Goal: Check status: Check status

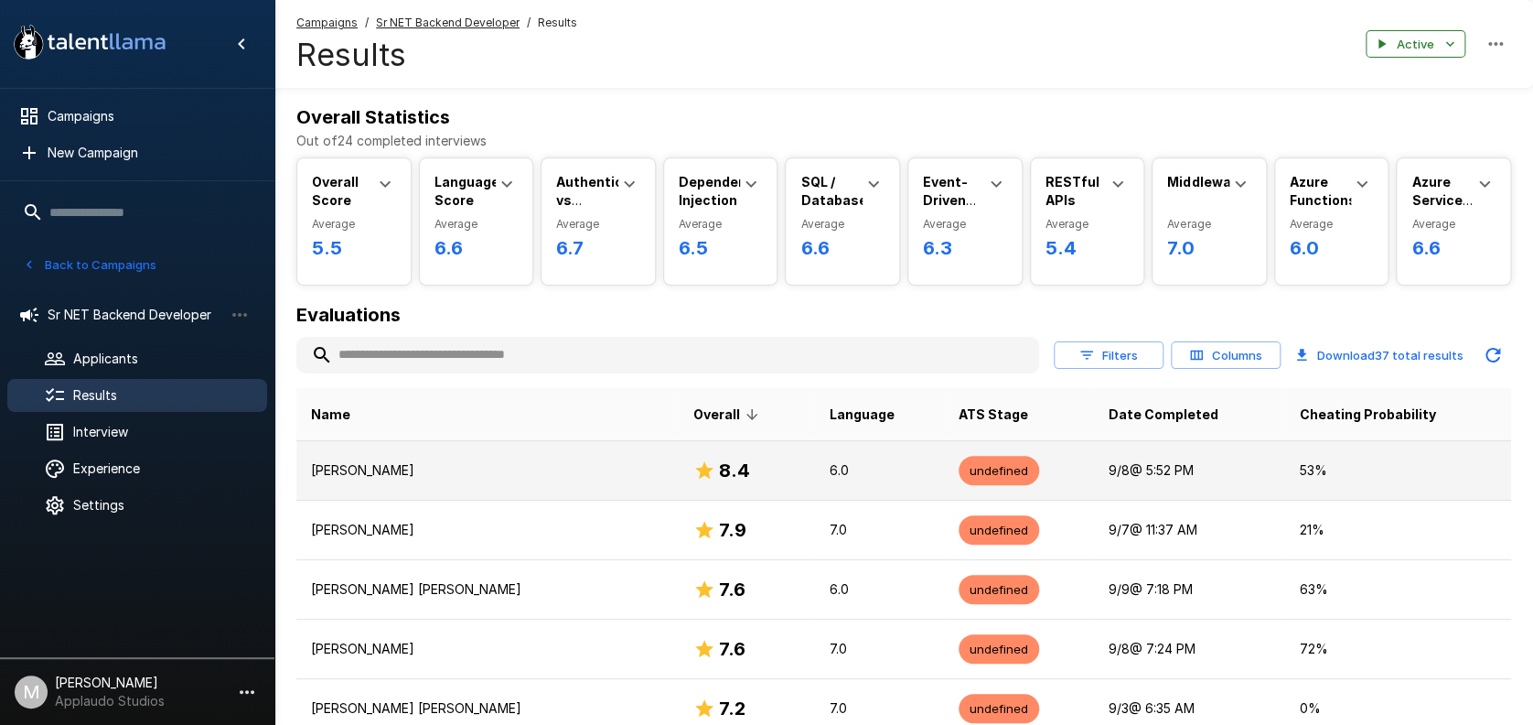
click at [468, 469] on p "[PERSON_NAME]" at bounding box center [487, 470] width 353 height 18
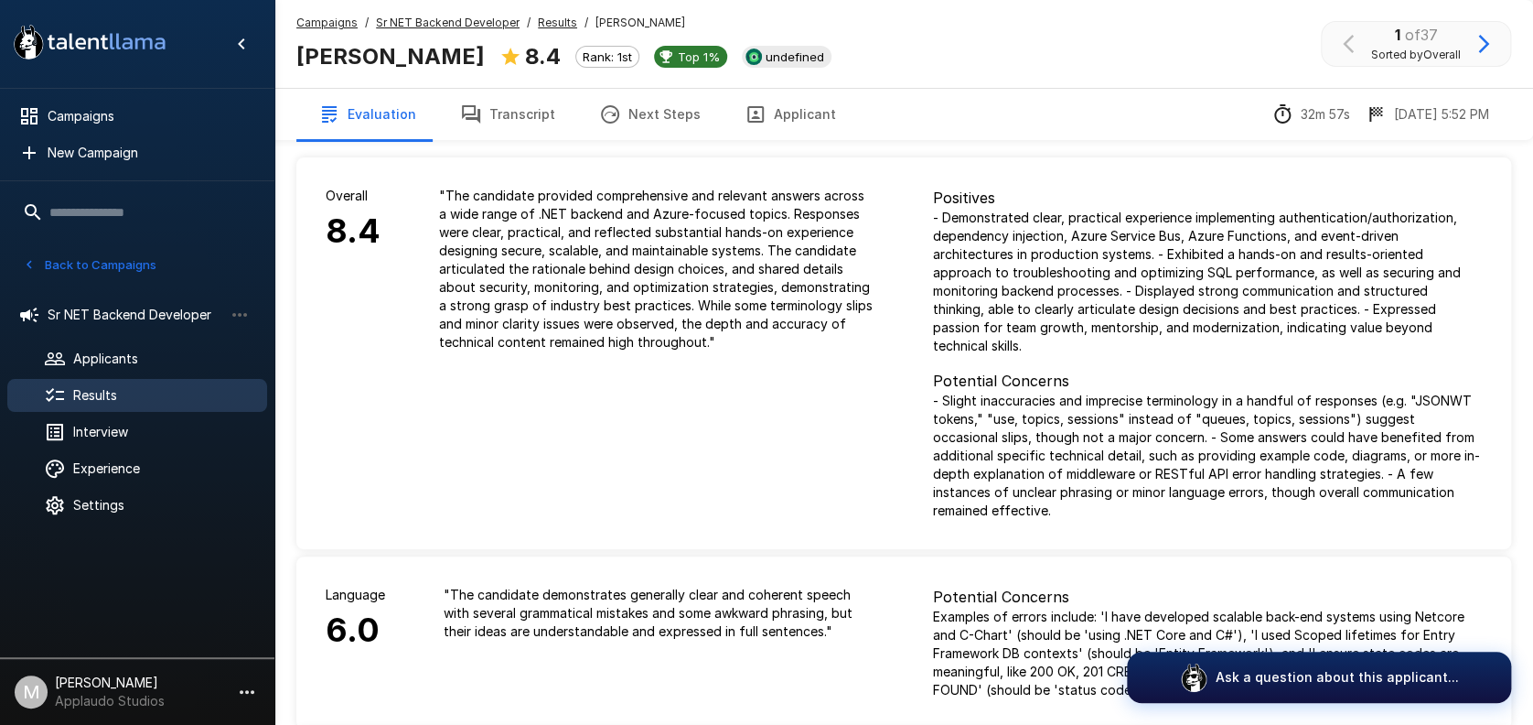
click at [490, 134] on button "Transcript" at bounding box center [507, 114] width 139 height 51
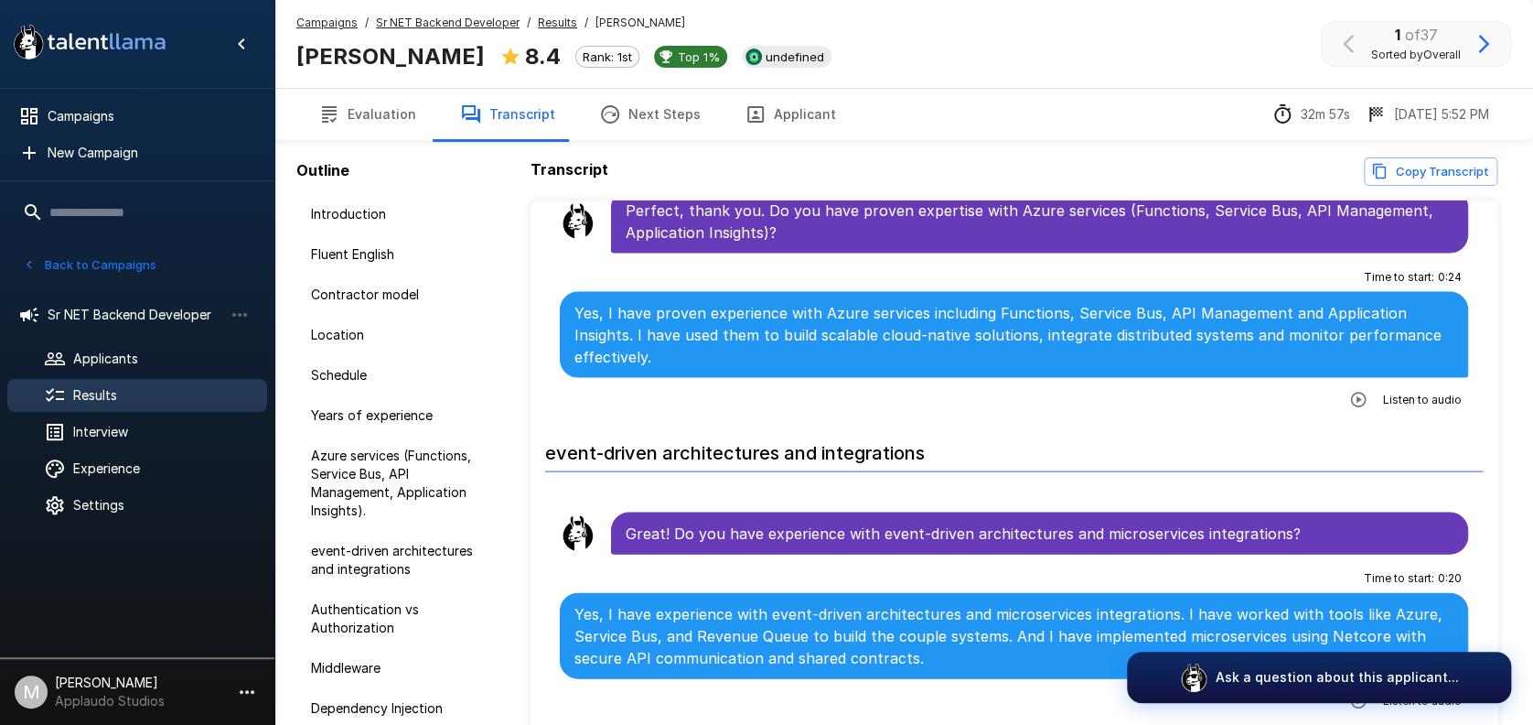
scroll to position [2439, 0]
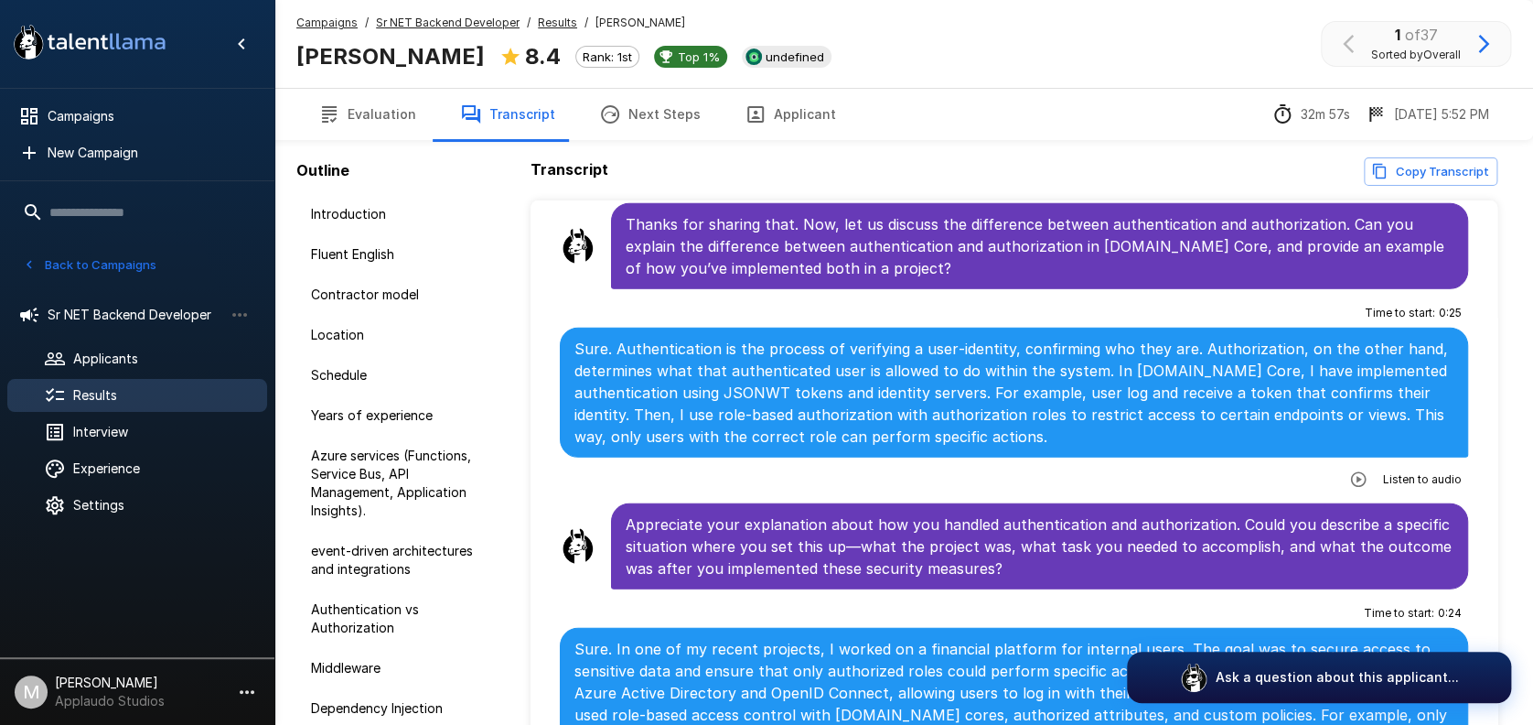
click at [1349, 470] on icon "button" at bounding box center [1358, 479] width 18 height 18
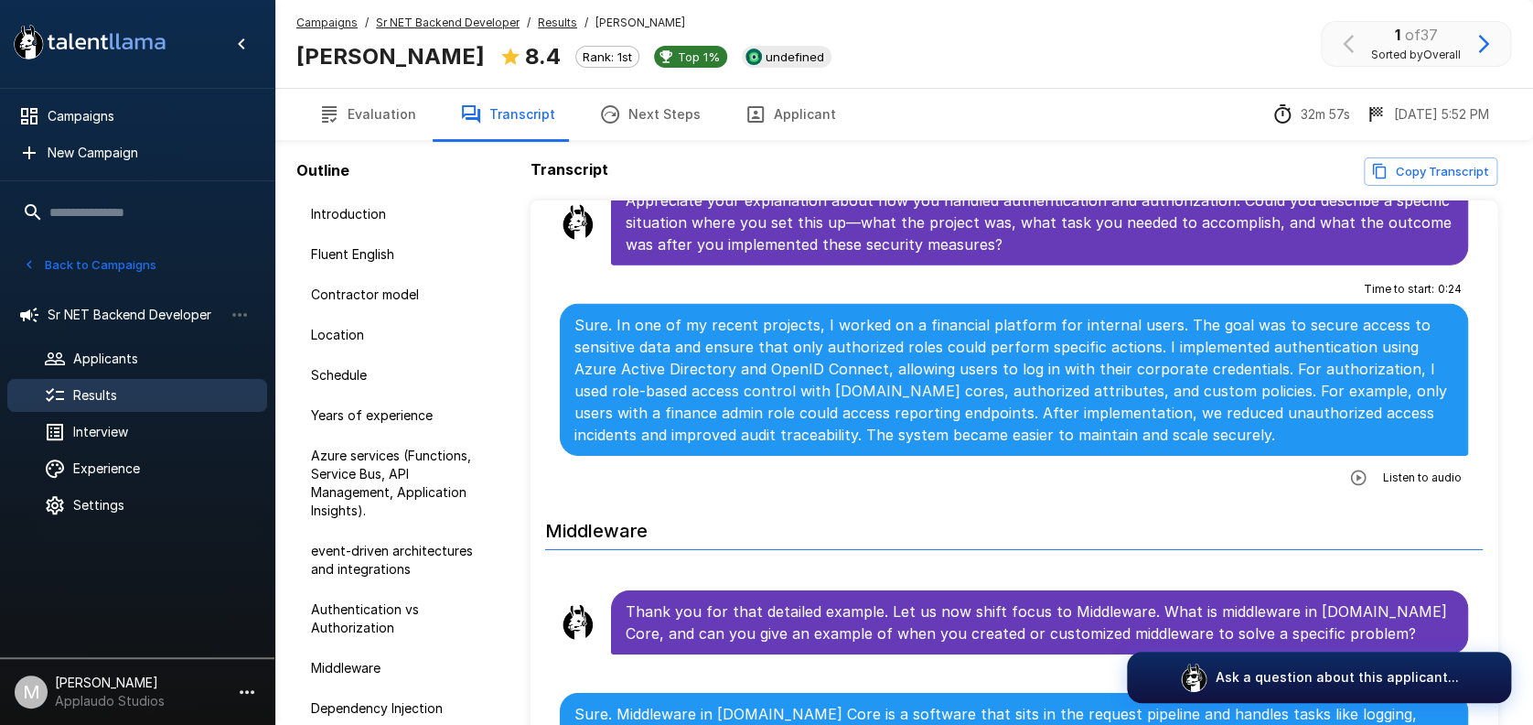
scroll to position [3033, 0]
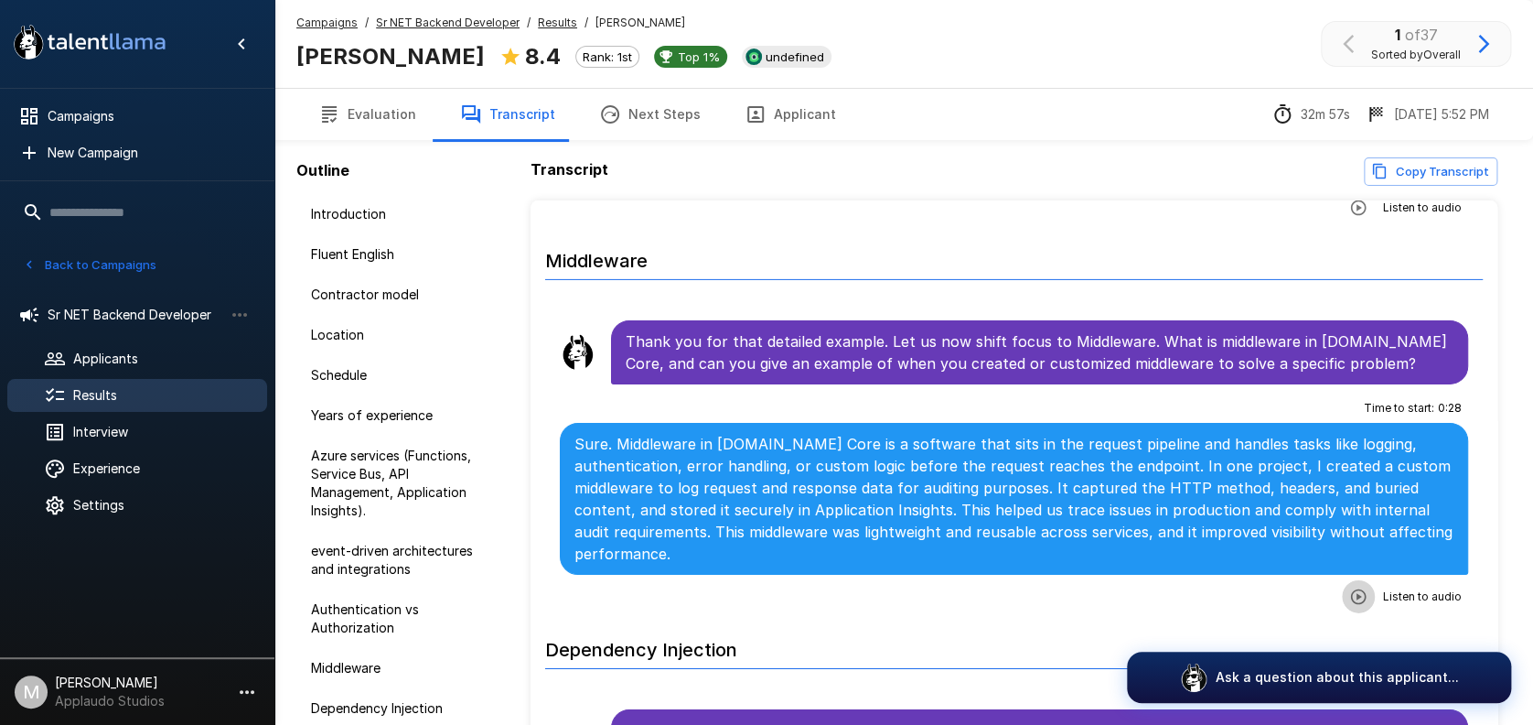
click at [1349, 587] on icon "button" at bounding box center [1358, 596] width 18 height 18
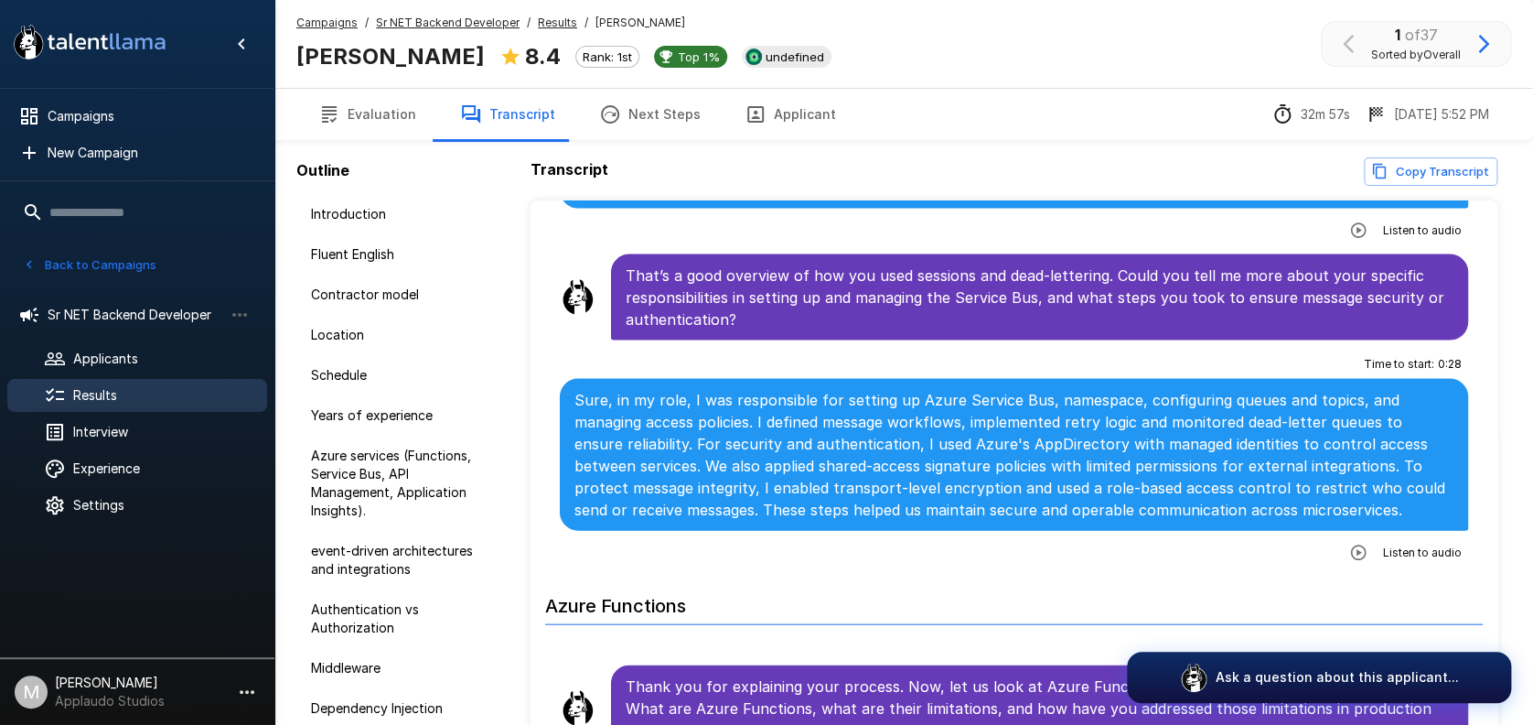
scroll to position [5716, 0]
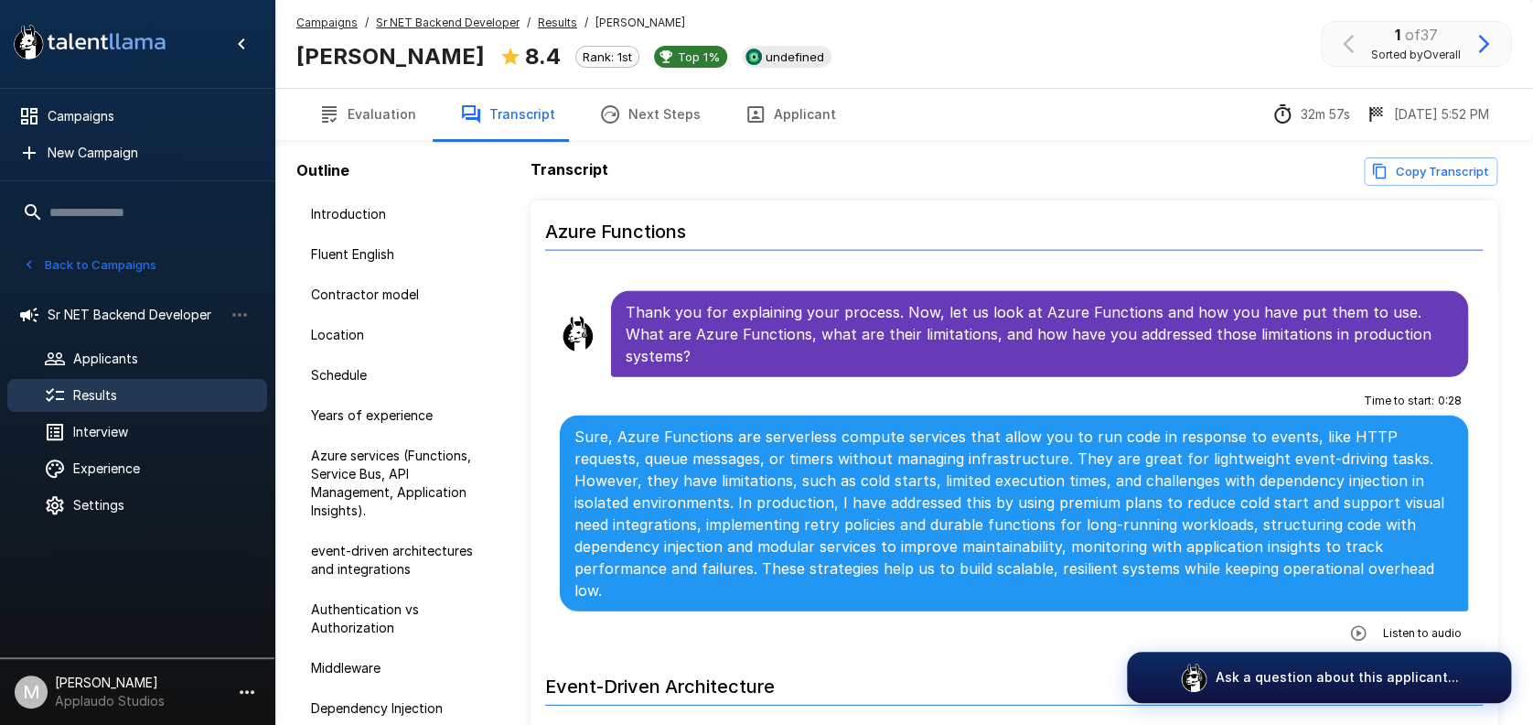
click at [1348, 617] on button "button" at bounding box center [1358, 633] width 33 height 33
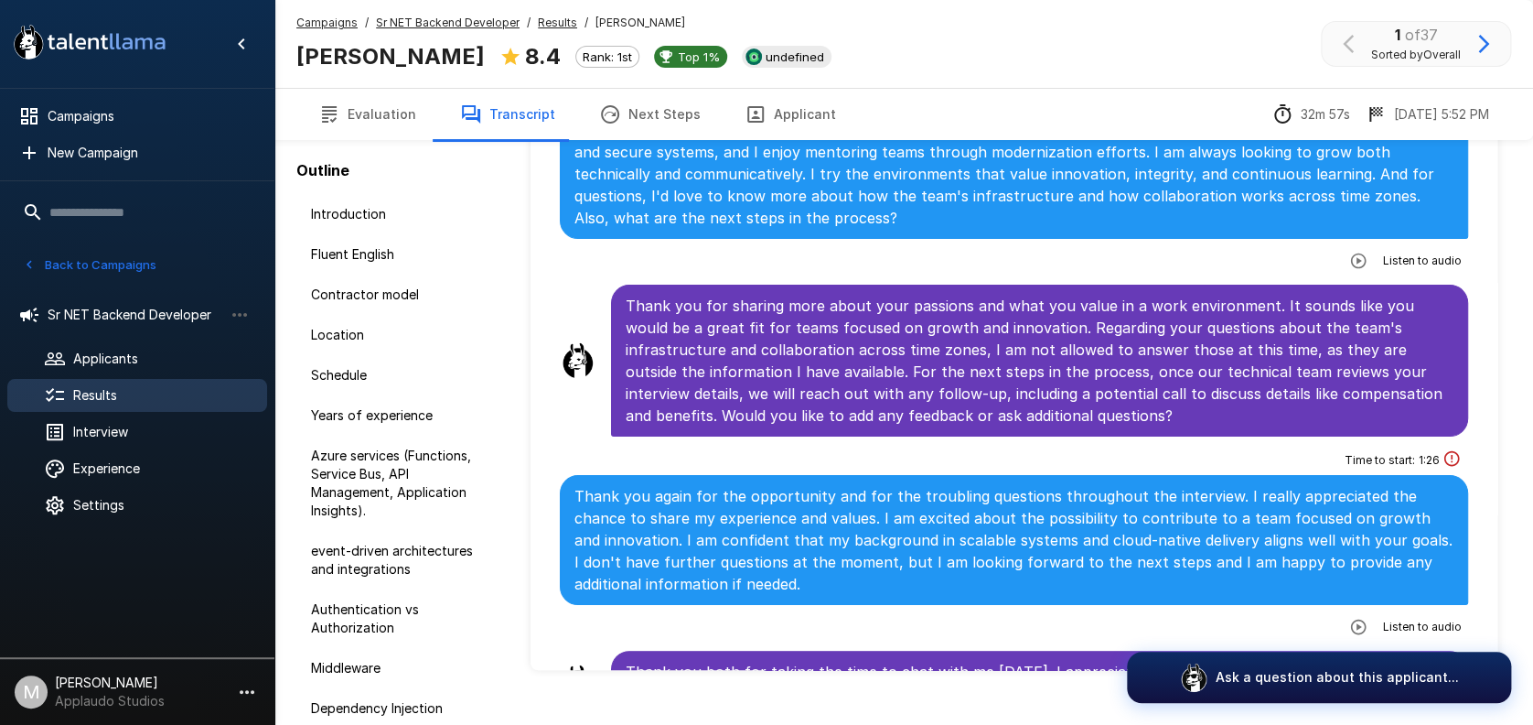
scroll to position [107, 0]
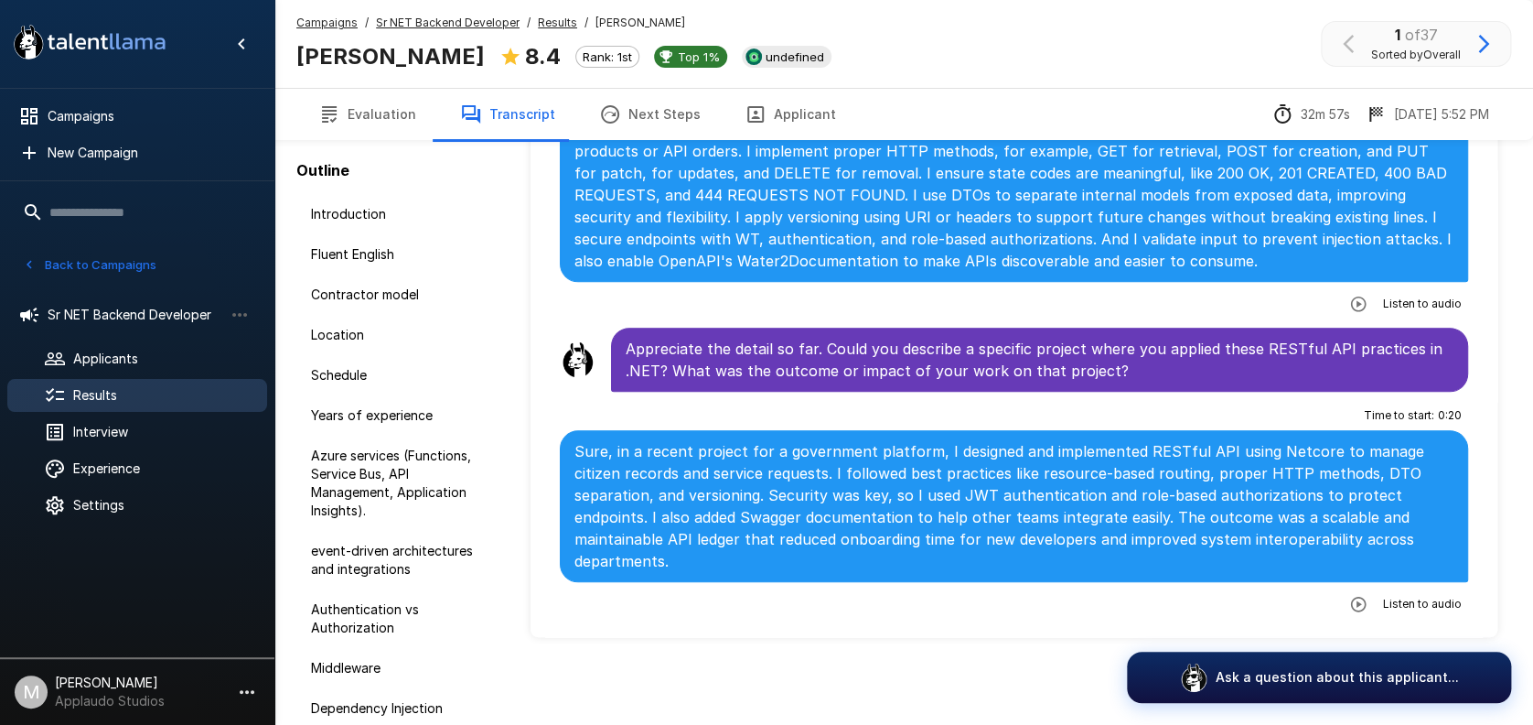
scroll to position [3764, 0]
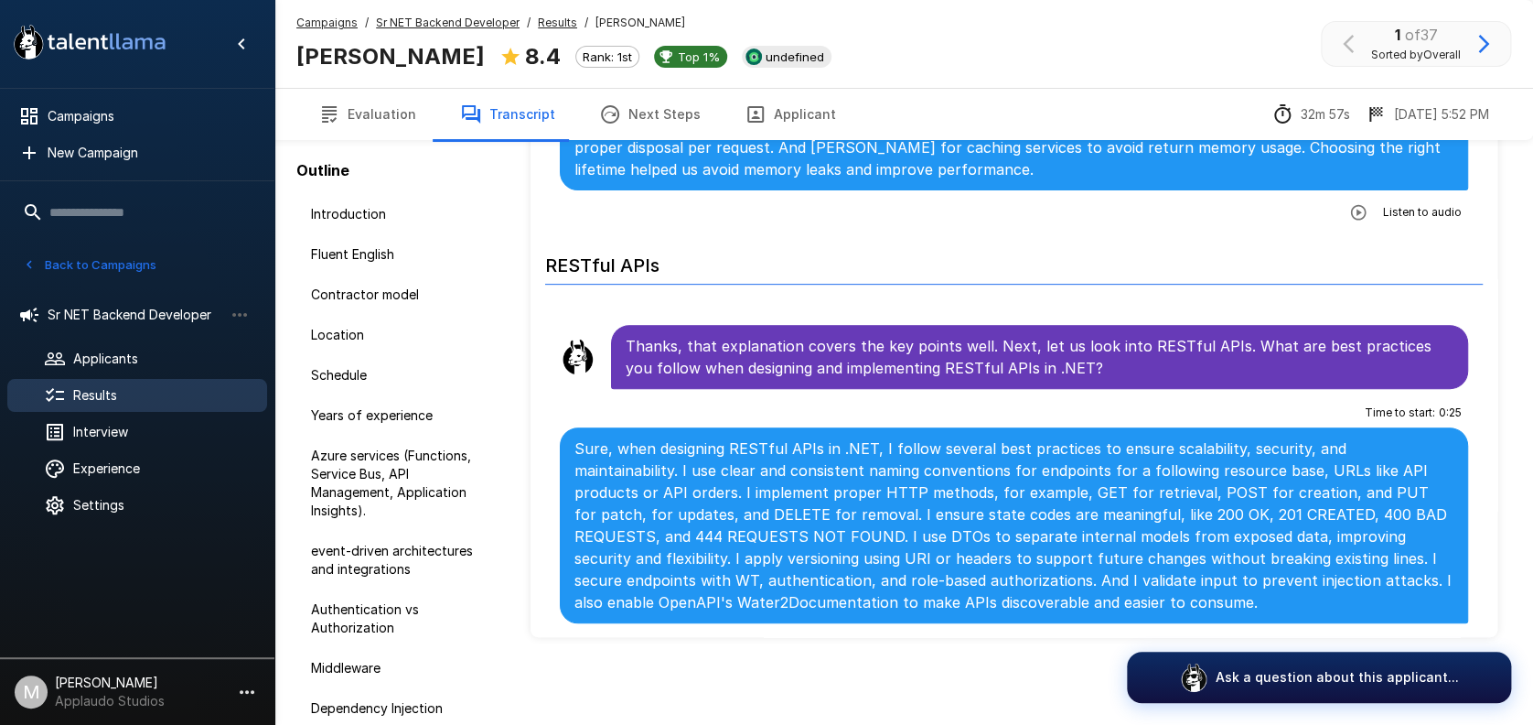
click at [366, 88] on div "Evaluation Transcript Next Steps Applicant 32m 57s [DATE] 5:52 PM" at bounding box center [903, 114] width 1259 height 52
click at [374, 110] on button "Evaluation" at bounding box center [367, 114] width 142 height 51
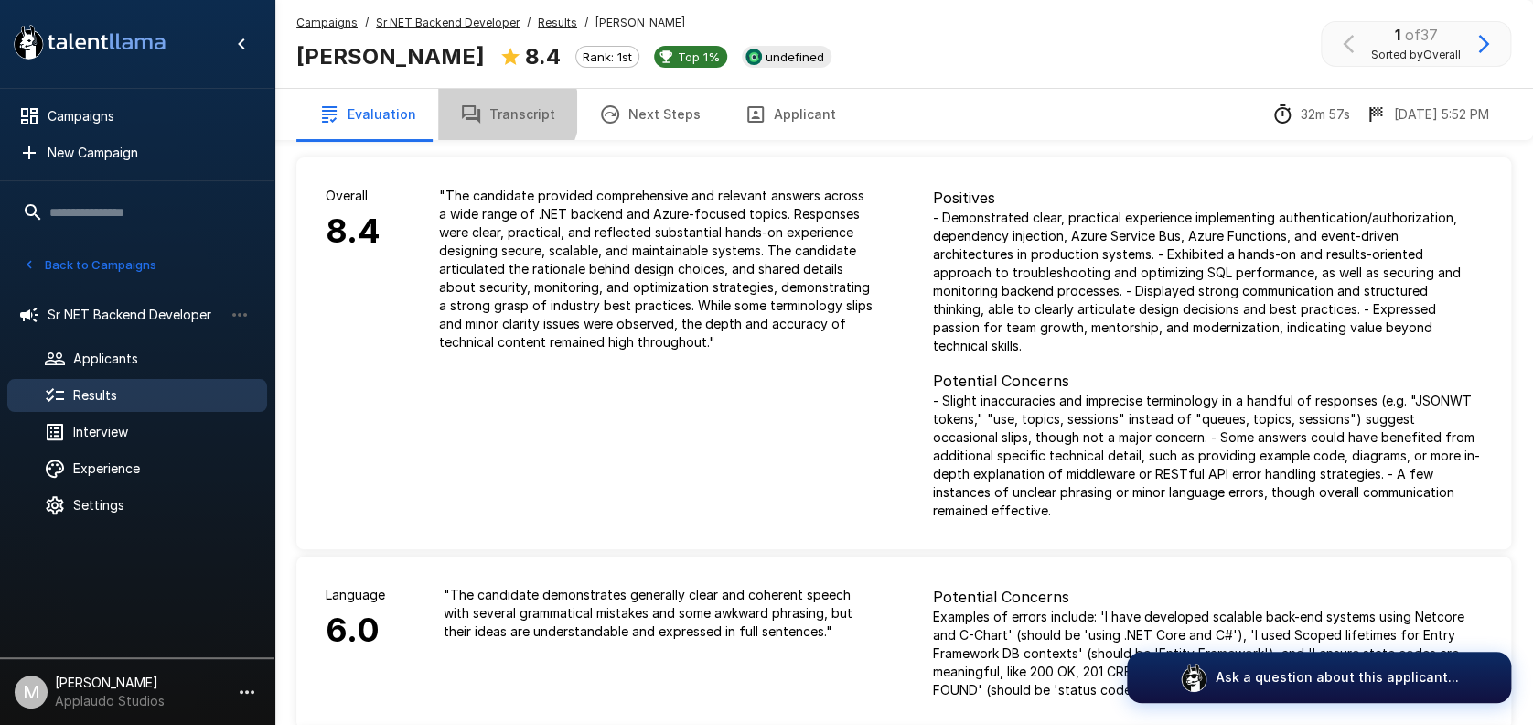
click at [498, 112] on button "Transcript" at bounding box center [507, 114] width 139 height 51
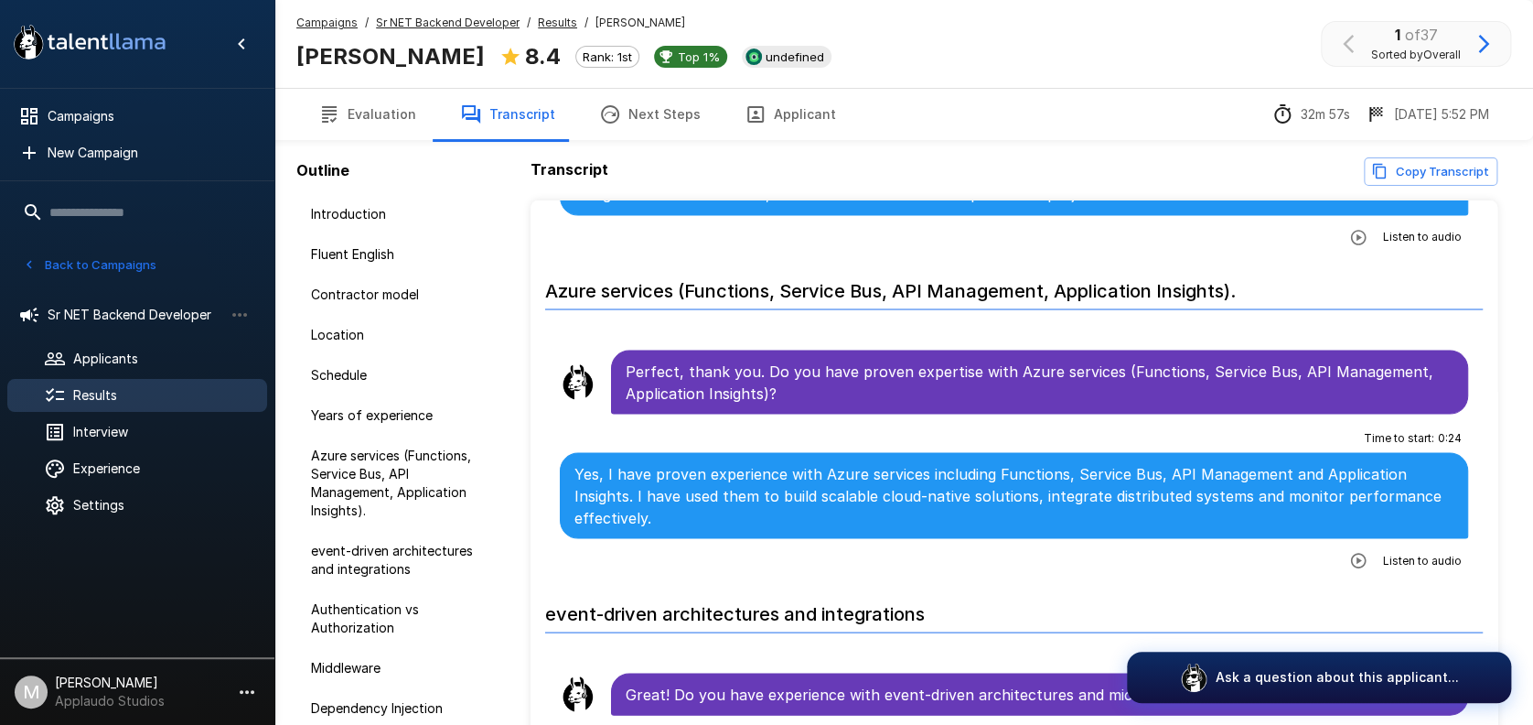
scroll to position [1707, 0]
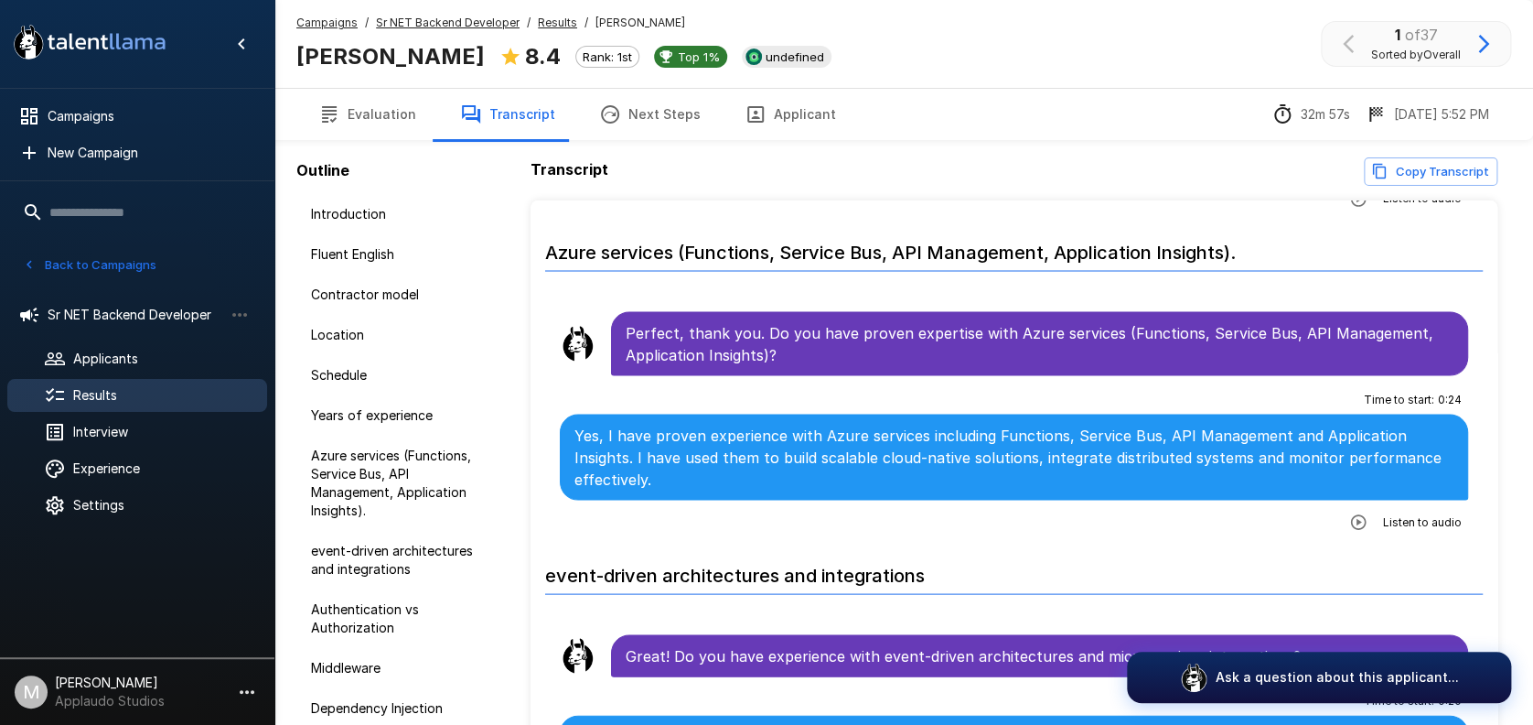
click at [1351, 513] on icon "button" at bounding box center [1359, 521] width 16 height 16
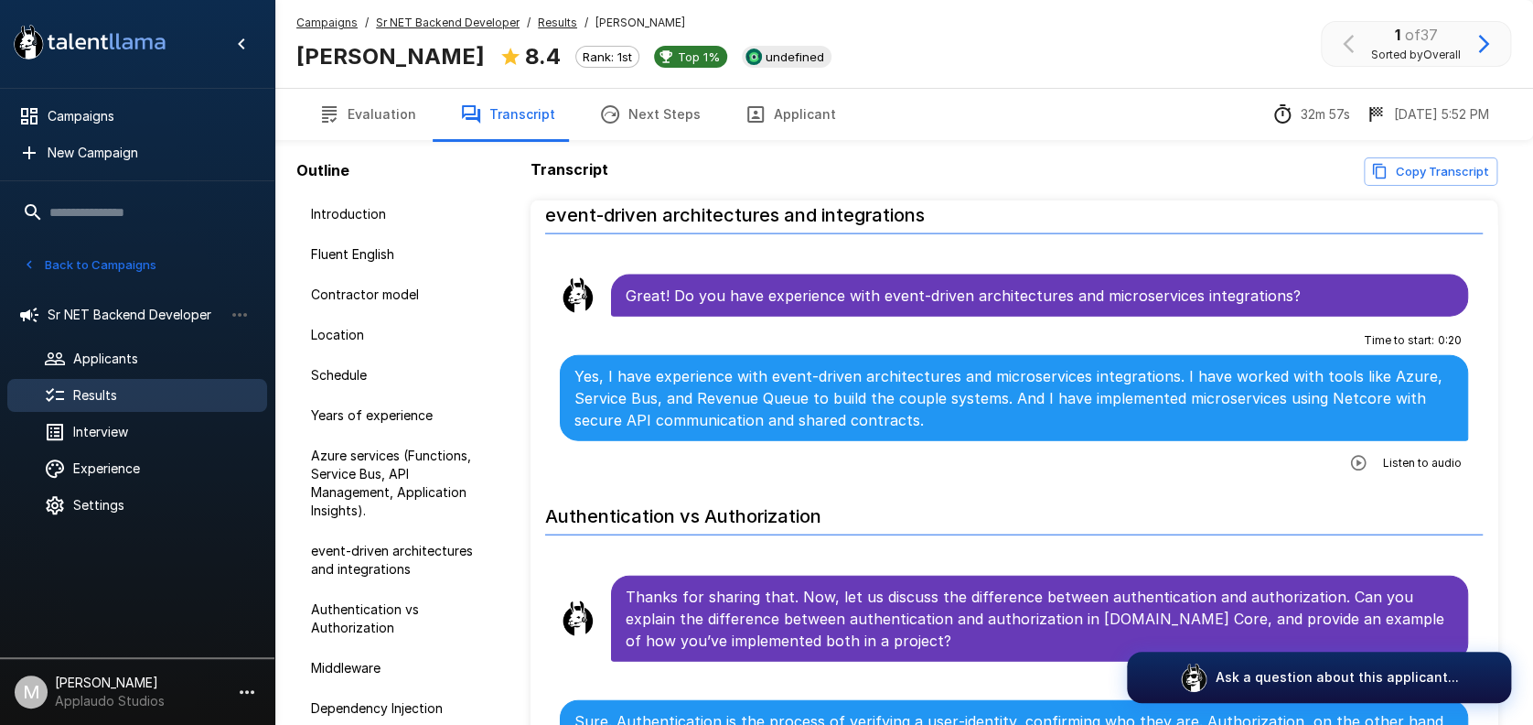
scroll to position [2073, 0]
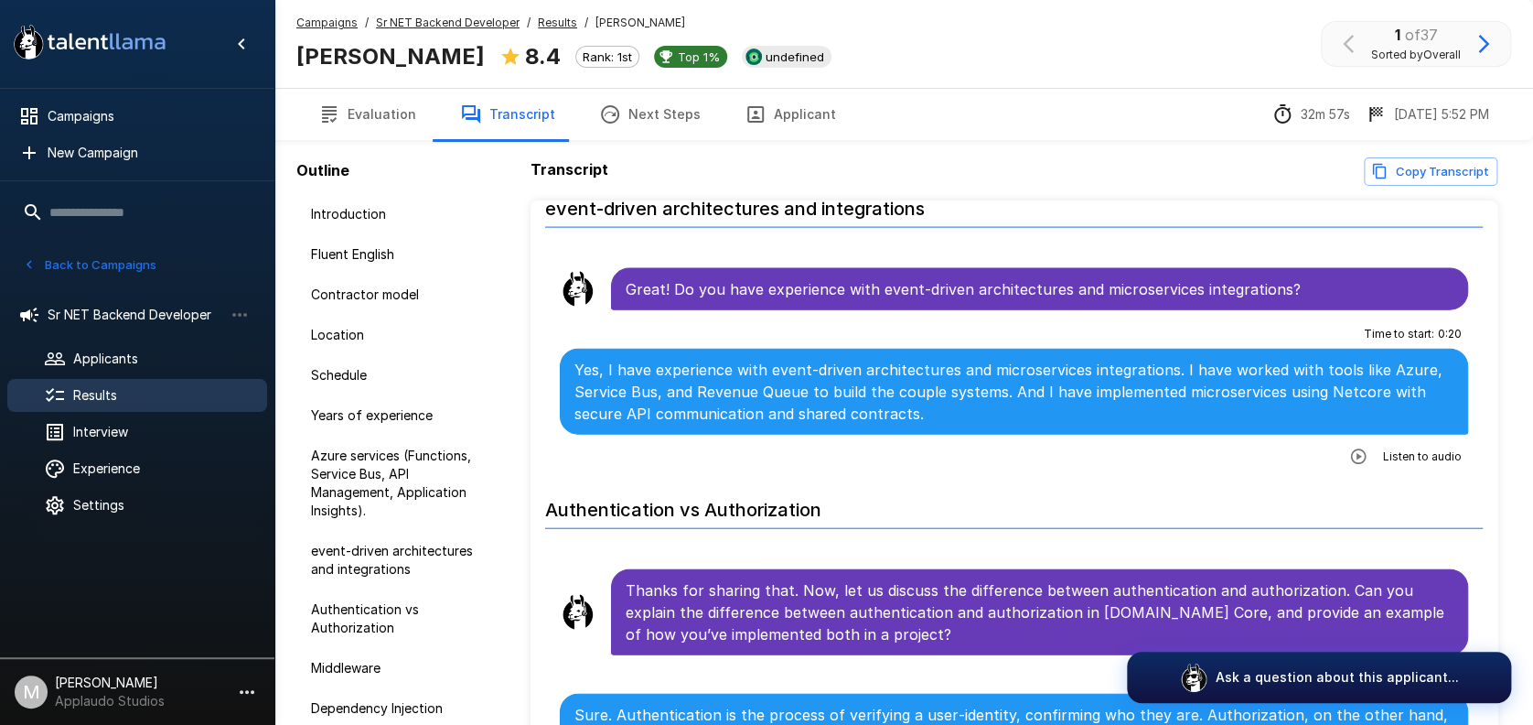
click at [1349, 447] on icon "button" at bounding box center [1358, 456] width 18 height 18
click at [132, 387] on span "Results" at bounding box center [162, 395] width 179 height 18
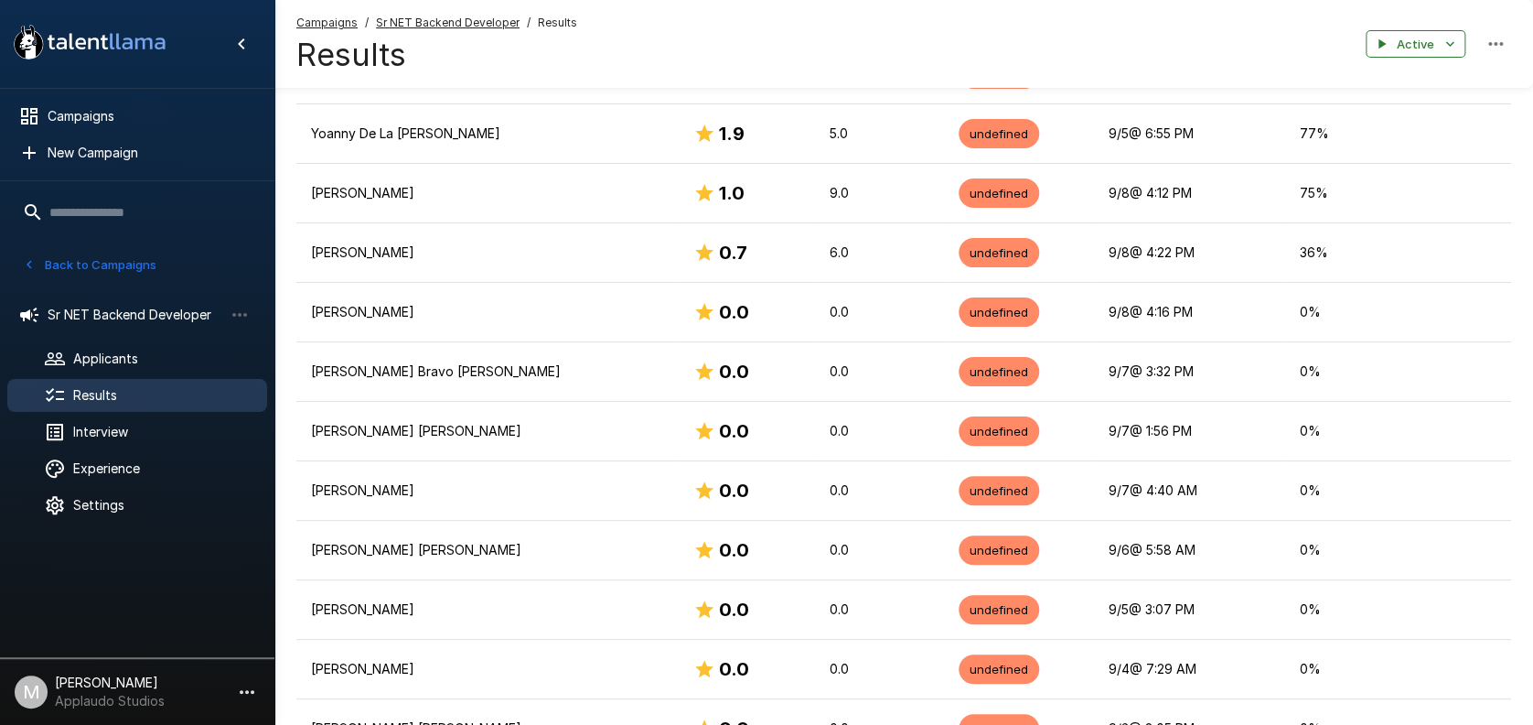
scroll to position [2046, 0]
